Goal: Information Seeking & Learning: Learn about a topic

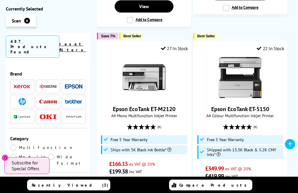
scroll to position [1320, 0]
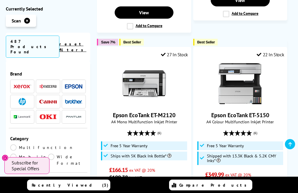
click at [146, 62] on img at bounding box center [144, 84] width 44 height 44
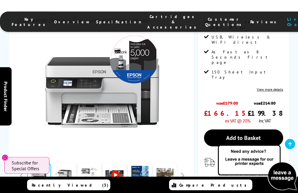
scroll to position [148, 0]
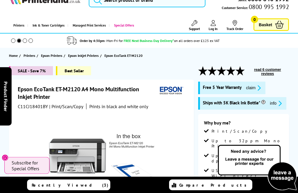
scroll to position [15, 0]
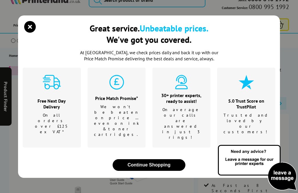
click at [30, 33] on icon "close modal" at bounding box center [30, 27] width 12 height 12
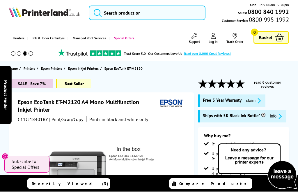
scroll to position [0, 0]
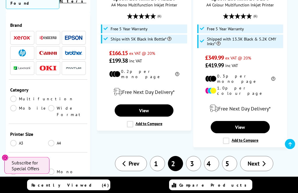
scroll to position [1436, 0]
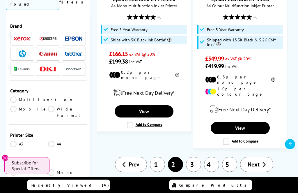
click at [192, 157] on link "3" at bounding box center [193, 164] width 15 height 15
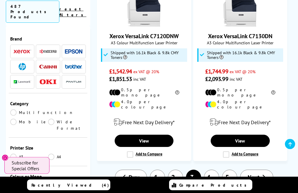
scroll to position [1255, 0]
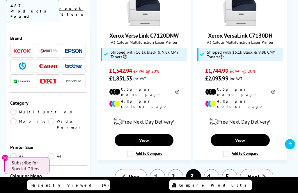
click at [214, 169] on link "4" at bounding box center [211, 176] width 15 height 15
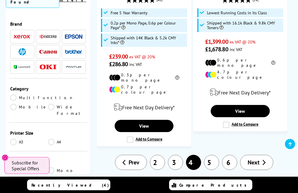
scroll to position [1412, 0]
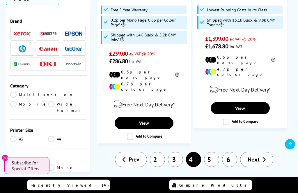
click at [209, 152] on link "5" at bounding box center [211, 159] width 15 height 15
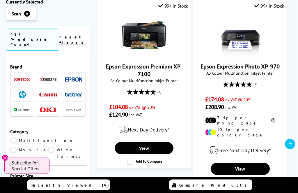
scroll to position [1373, 0]
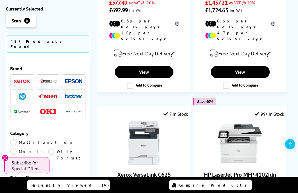
scroll to position [718, 0]
